Goal: Task Accomplishment & Management: Use online tool/utility

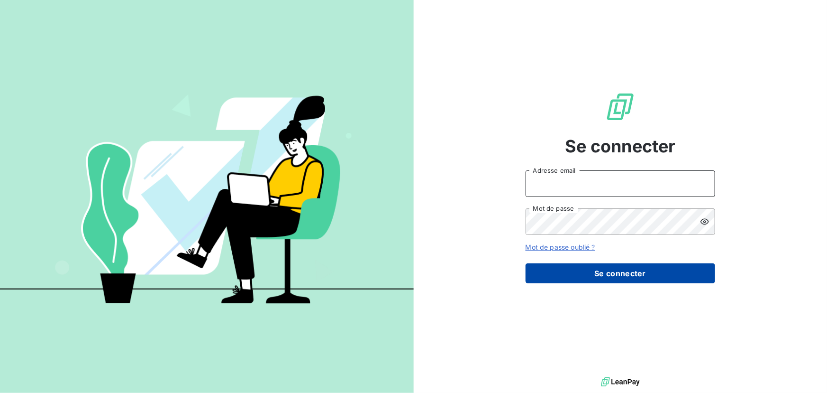
type input "[EMAIL_ADDRESS][DOMAIN_NAME]"
click at [571, 269] on button "Se connecter" at bounding box center [621, 273] width 190 height 20
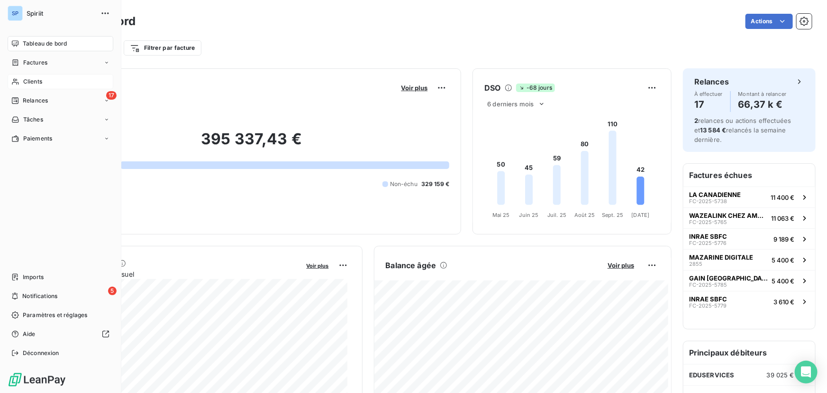
click at [34, 83] on span "Clients" at bounding box center [32, 81] width 19 height 9
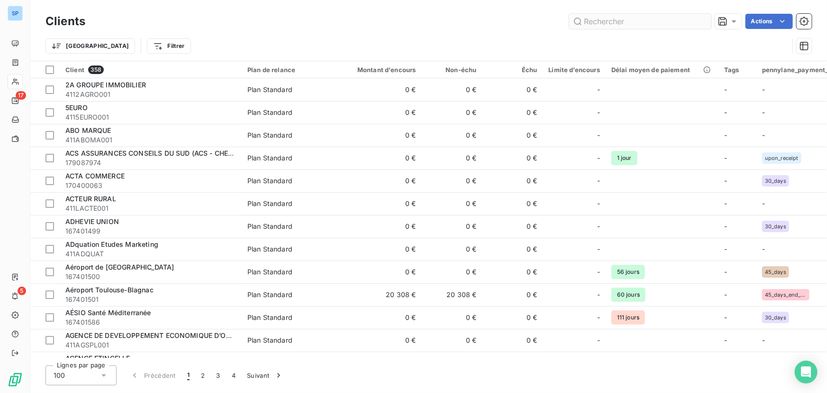
click at [602, 18] on input "text" at bounding box center [640, 21] width 142 height 15
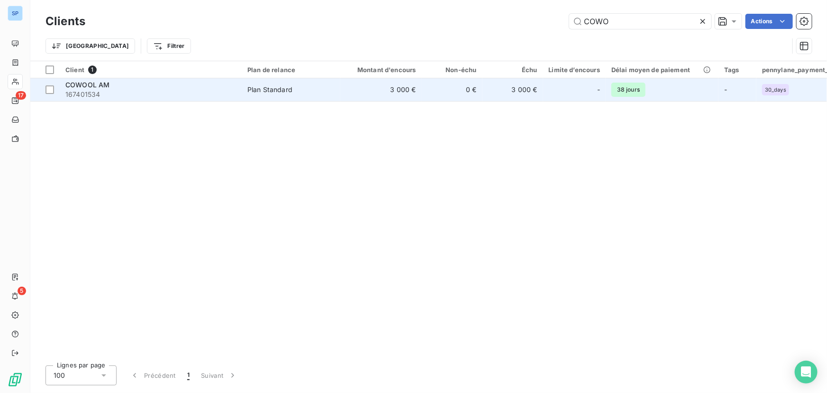
type input "COWO"
click at [463, 87] on td "0 €" at bounding box center [452, 89] width 61 height 23
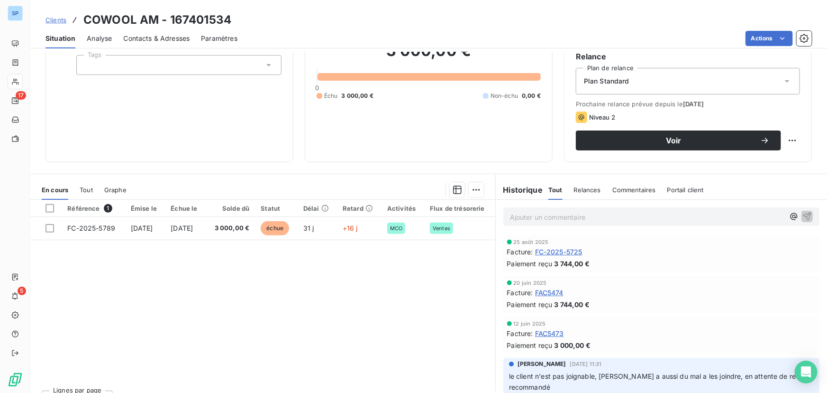
scroll to position [108, 0]
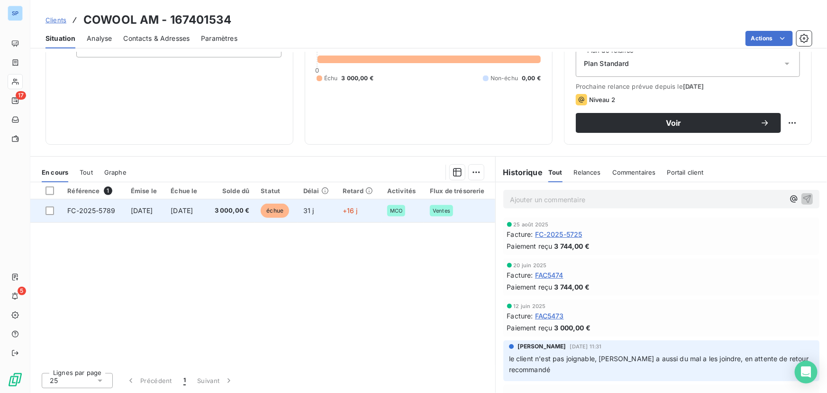
click at [247, 211] on span "3 000,00 €" at bounding box center [230, 210] width 38 height 9
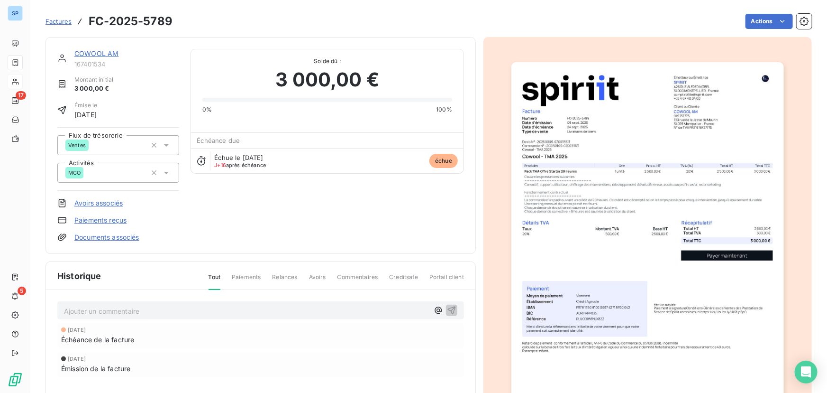
click at [87, 52] on html "SP 17 5 Factures FC-2025-5789 Actions COWOOL AM 167401534 Montant initial 3 000…" at bounding box center [413, 196] width 827 height 393
click at [87, 52] on link "COWOOL AM" at bounding box center [96, 53] width 44 height 8
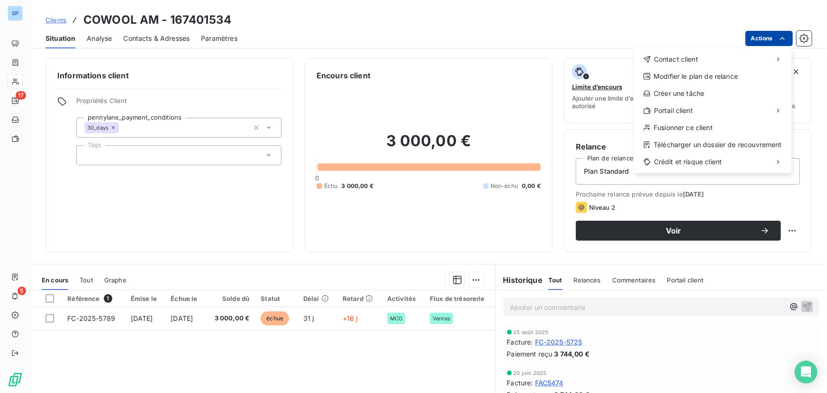
click at [787, 43] on html "SP 17 5 Clients COWOOL AM - 167401534 Situation Analyse Contacts & Adresses Par…" at bounding box center [413, 196] width 827 height 393
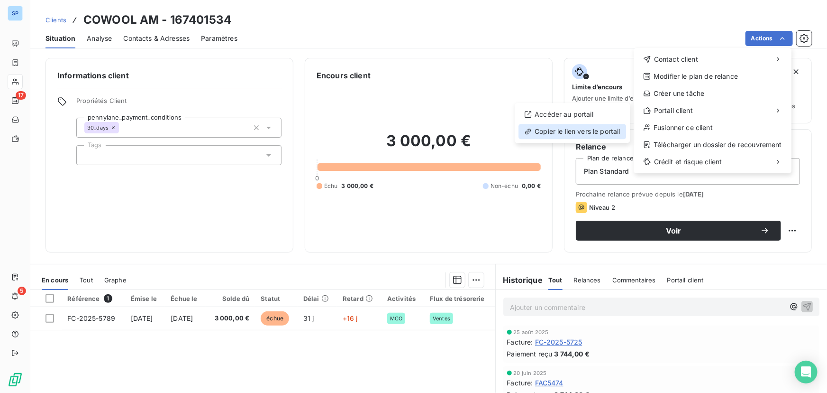
click at [580, 131] on div "Copier le lien vers le portail" at bounding box center [573, 131] width 108 height 15
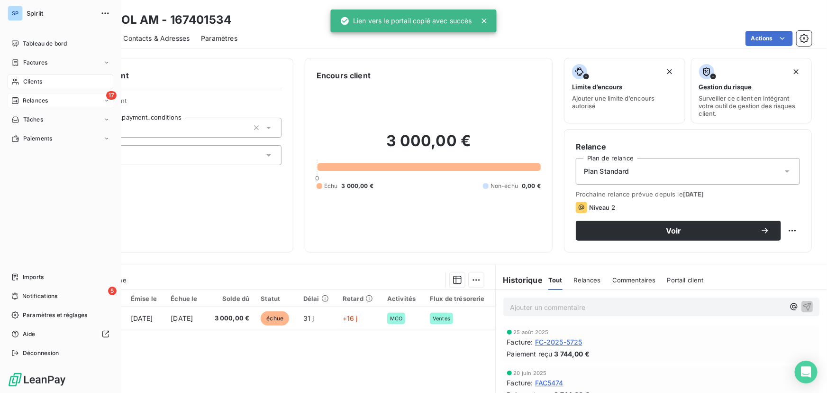
click at [32, 102] on span "Relances" at bounding box center [35, 100] width 25 height 9
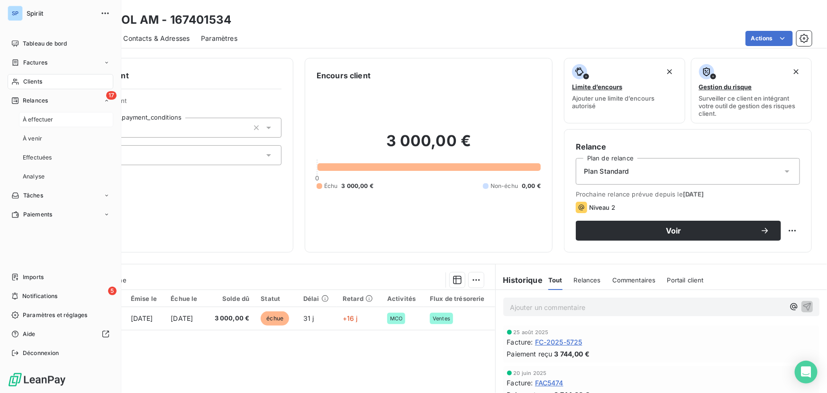
click at [35, 119] on span "À effectuer" at bounding box center [38, 119] width 31 height 9
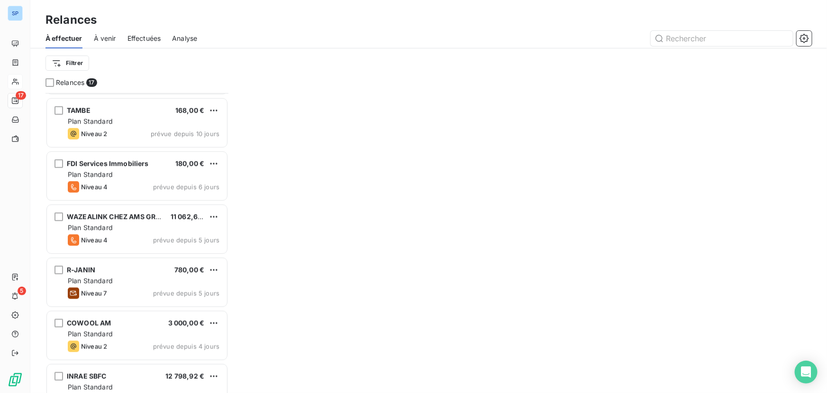
scroll to position [603, 0]
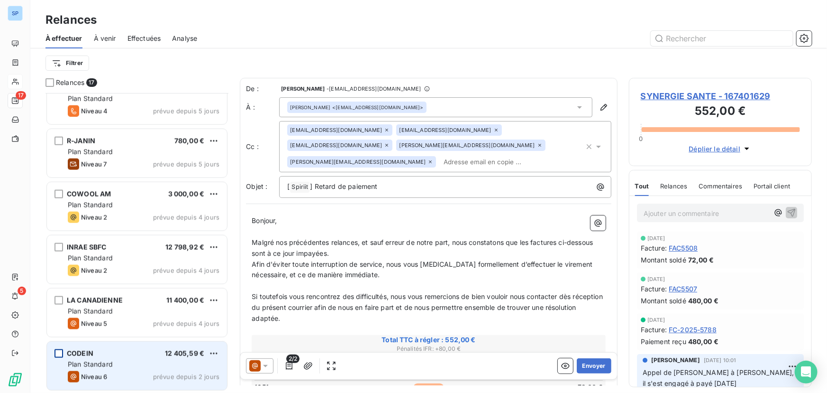
click at [58, 351] on div "grid" at bounding box center [59, 353] width 9 height 9
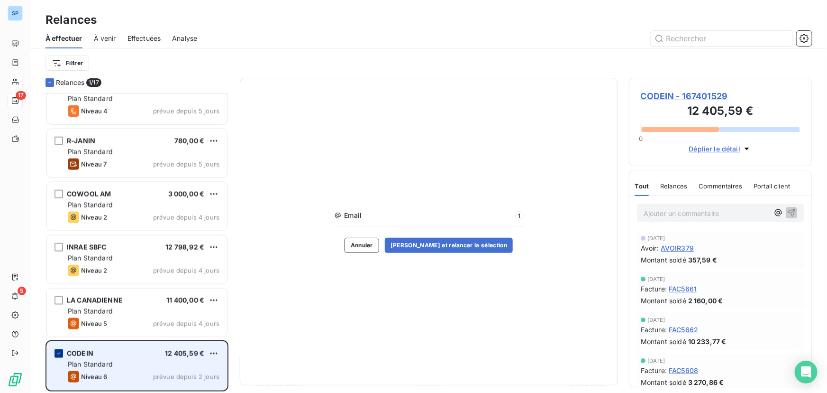
click at [59, 353] on icon "grid" at bounding box center [58, 353] width 3 height 2
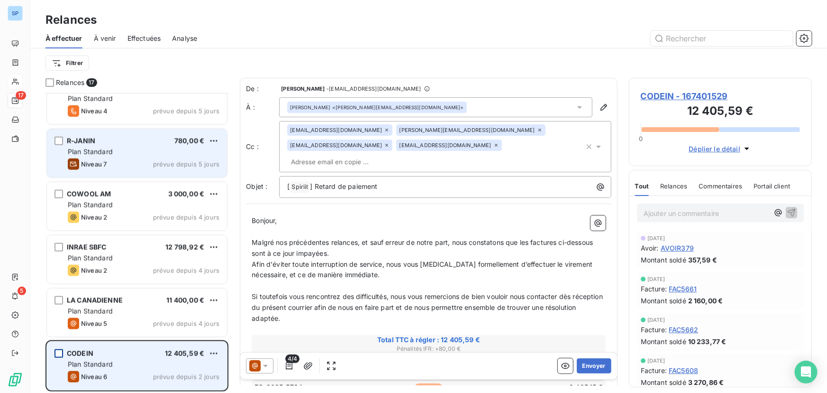
click at [153, 155] on div "Plan Standard" at bounding box center [144, 151] width 152 height 9
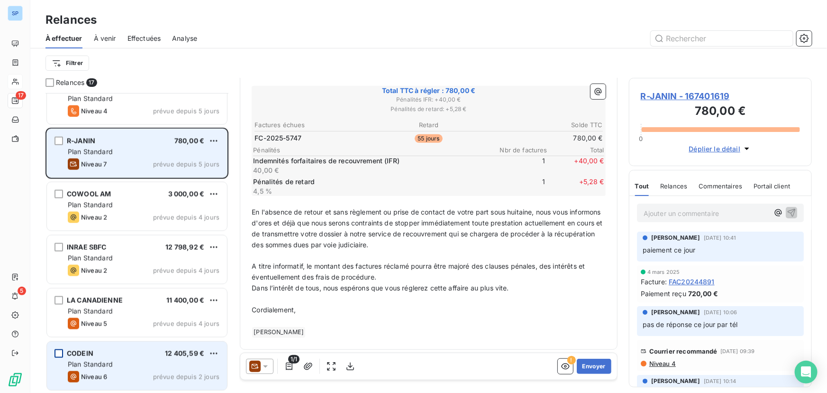
scroll to position [445, 0]
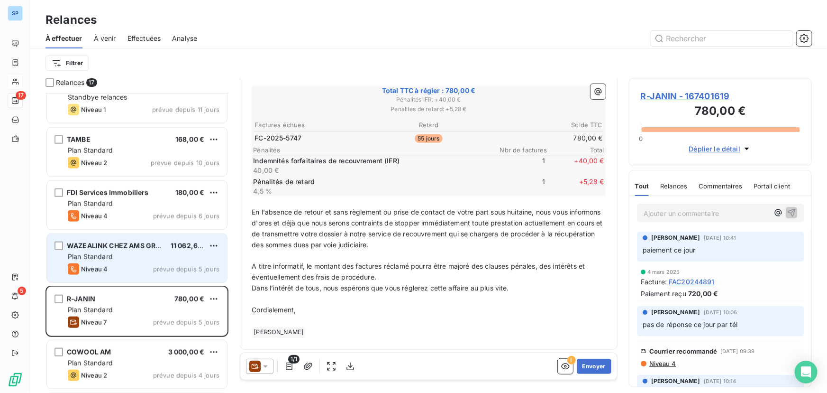
click at [144, 257] on div "Plan Standard" at bounding box center [144, 256] width 152 height 9
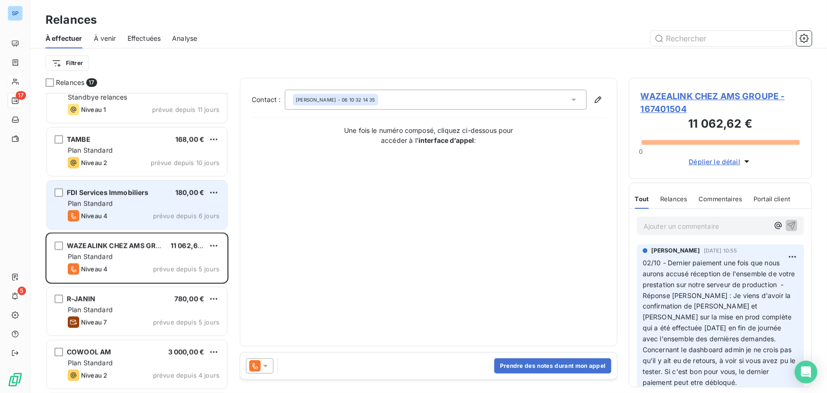
click at [142, 203] on div "Plan Standard" at bounding box center [144, 203] width 152 height 9
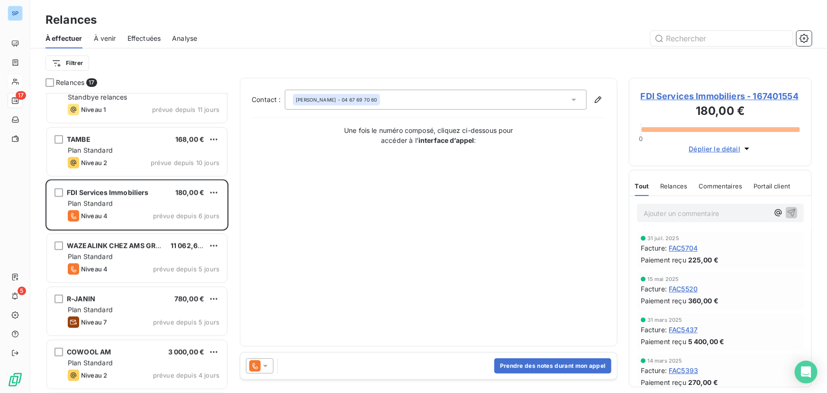
click at [575, 99] on icon at bounding box center [574, 100] width 5 height 2
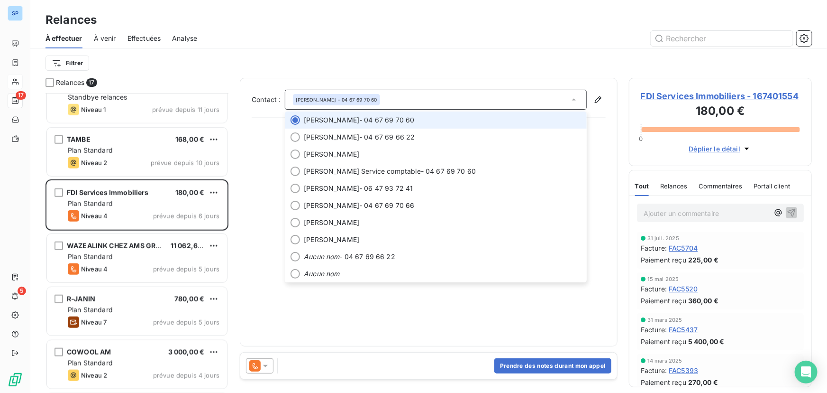
click at [492, 100] on div "[PERSON_NAME] - 04 67 69 70 60" at bounding box center [436, 100] width 302 height 20
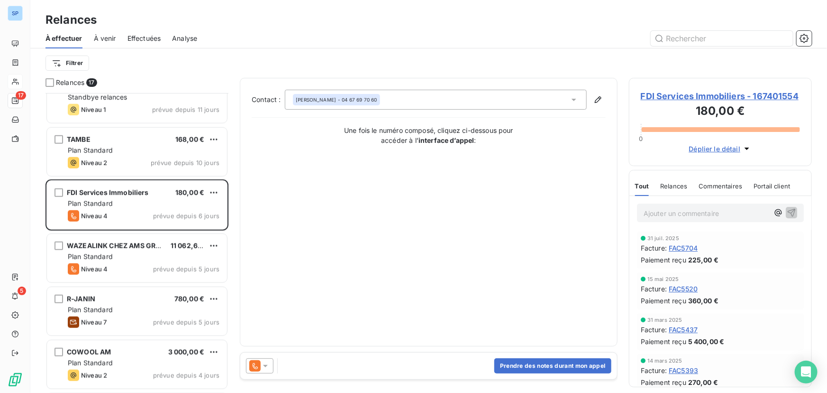
click at [268, 363] on icon at bounding box center [265, 365] width 9 height 9
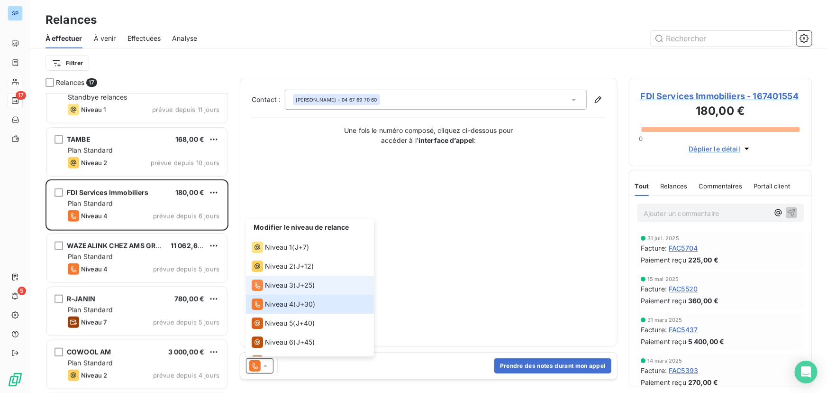
click at [279, 285] on span "Niveau 3" at bounding box center [279, 284] width 28 height 9
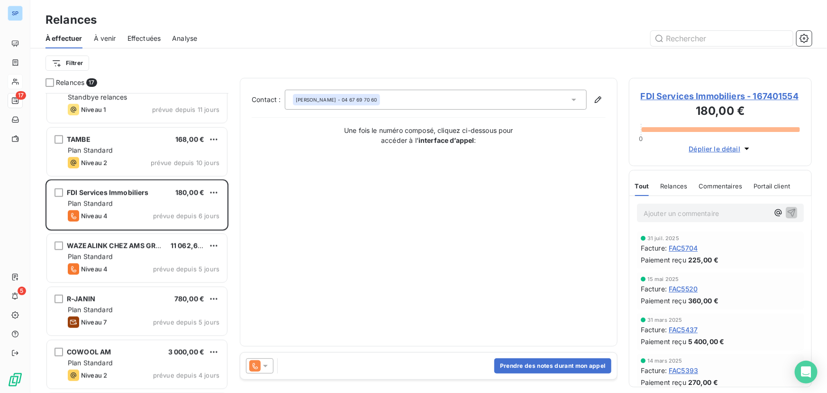
click at [266, 366] on icon at bounding box center [265, 365] width 9 height 9
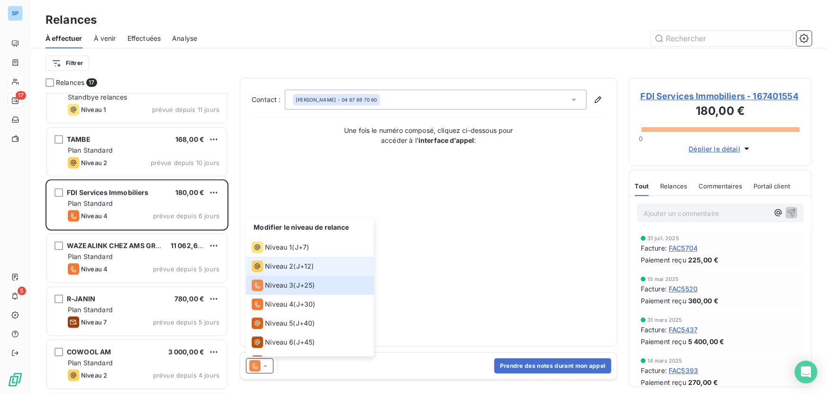
click at [281, 270] on span "Niveau 2" at bounding box center [279, 265] width 28 height 9
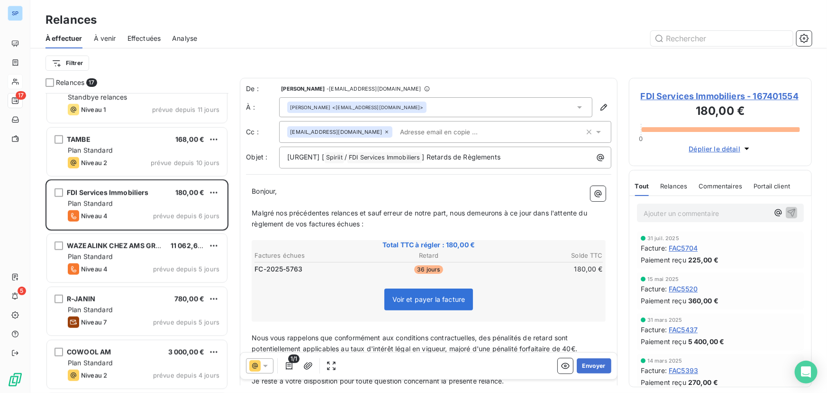
click at [266, 370] on icon at bounding box center [265, 365] width 9 height 9
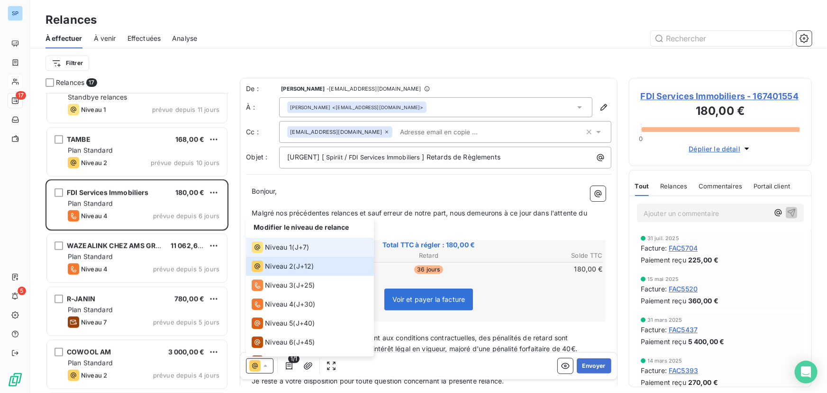
click at [288, 248] on span "Niveau 1" at bounding box center [278, 246] width 27 height 9
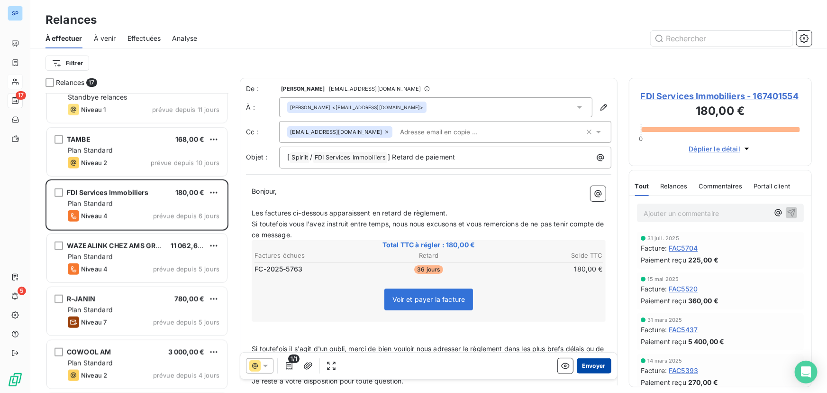
click at [585, 365] on button "Envoyer" at bounding box center [594, 365] width 35 height 15
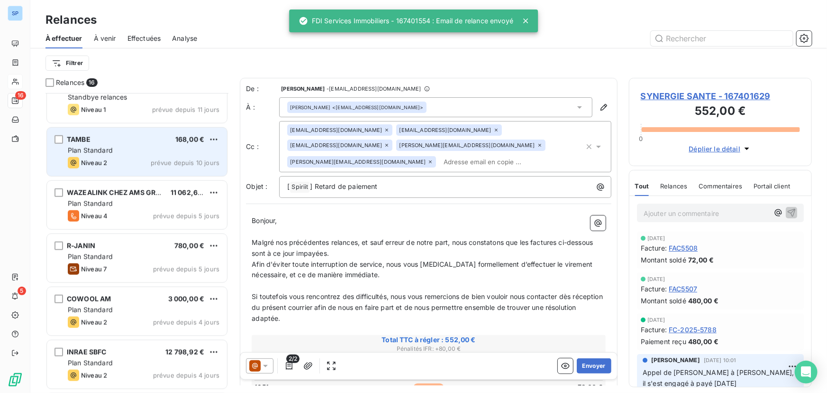
click at [127, 153] on div "Plan Standard" at bounding box center [144, 150] width 152 height 9
